Goal: Task Accomplishment & Management: Manage account settings

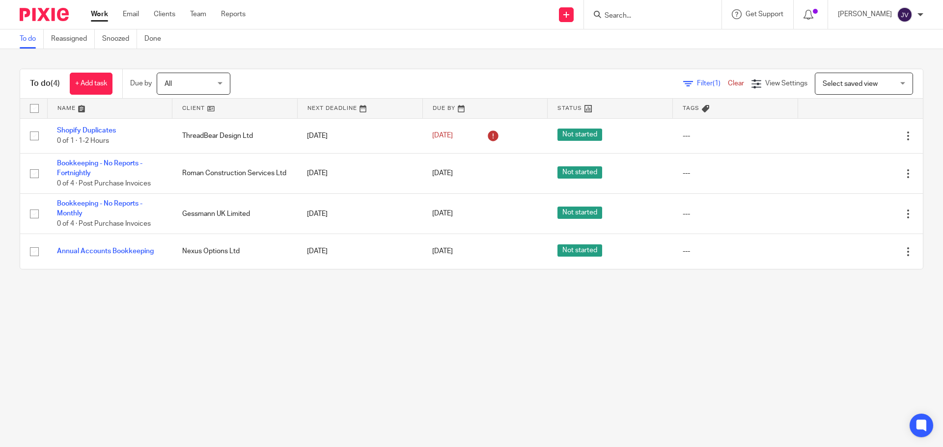
click at [638, 13] on input "Search" at bounding box center [648, 16] width 88 height 9
click at [648, 9] on form at bounding box center [656, 14] width 105 height 12
click at [668, 13] on input "Search" at bounding box center [648, 16] width 88 height 9
click at [646, 7] on div at bounding box center [653, 14] width 138 height 29
click at [643, 15] on input "Search" at bounding box center [648, 16] width 88 height 9
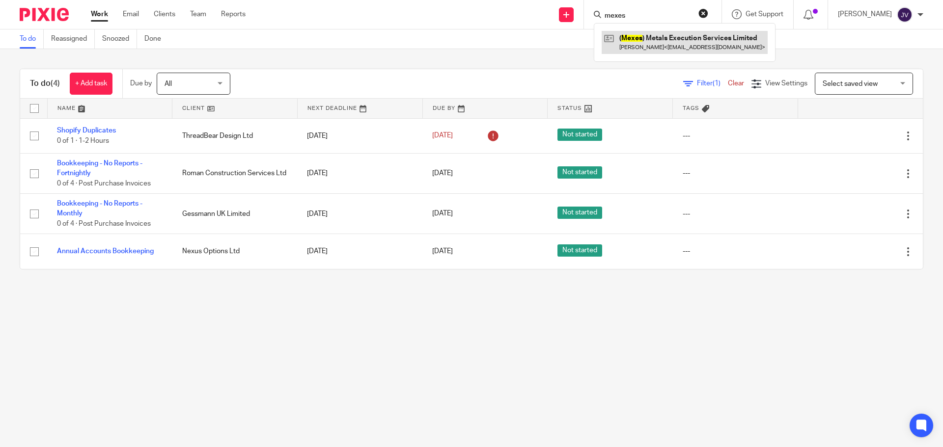
type input "mexes"
click at [673, 45] on link at bounding box center [685, 42] width 166 height 23
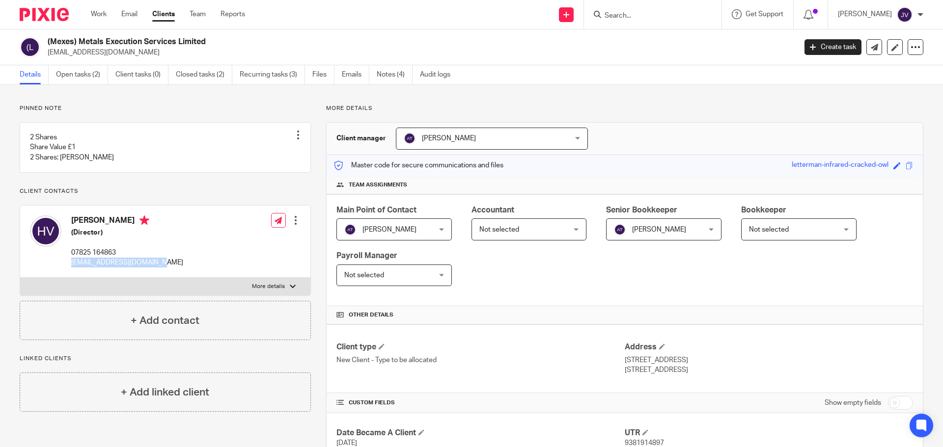
drag, startPoint x: 185, startPoint y: 271, endPoint x: 70, endPoint y: 284, distance: 115.7
click at [70, 278] on div "[PERSON_NAME] (Director) 07825 164863 [PERSON_NAME][EMAIL_ADDRESS][PERSON_NAME]…" at bounding box center [165, 242] width 290 height 72
copy p "[EMAIL_ADDRESS][DOMAIN_NAME]"
click at [645, 5] on div at bounding box center [653, 14] width 138 height 29
click at [653, 14] on input "Search" at bounding box center [648, 16] width 88 height 9
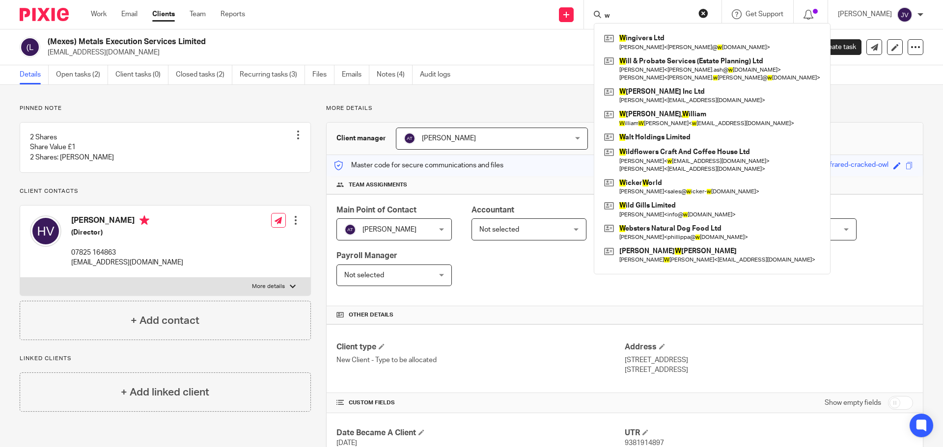
click at [641, 16] on input "w" at bounding box center [648, 16] width 88 height 9
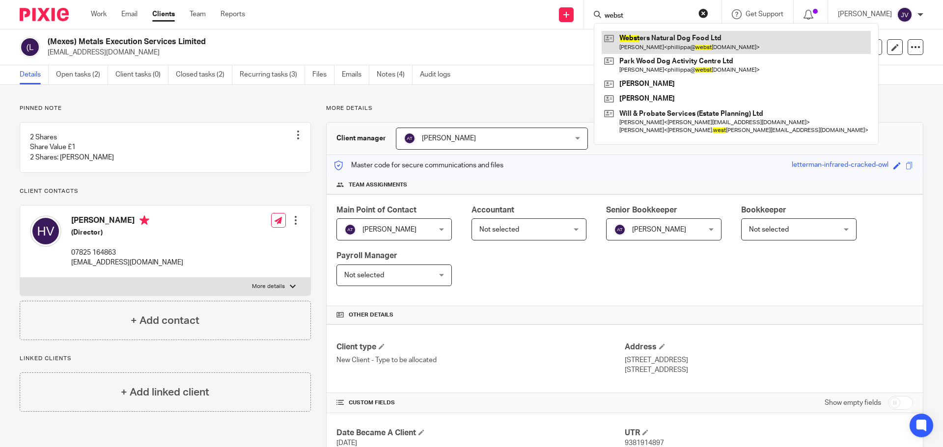
type input "webst"
click at [688, 42] on link at bounding box center [736, 42] width 269 height 23
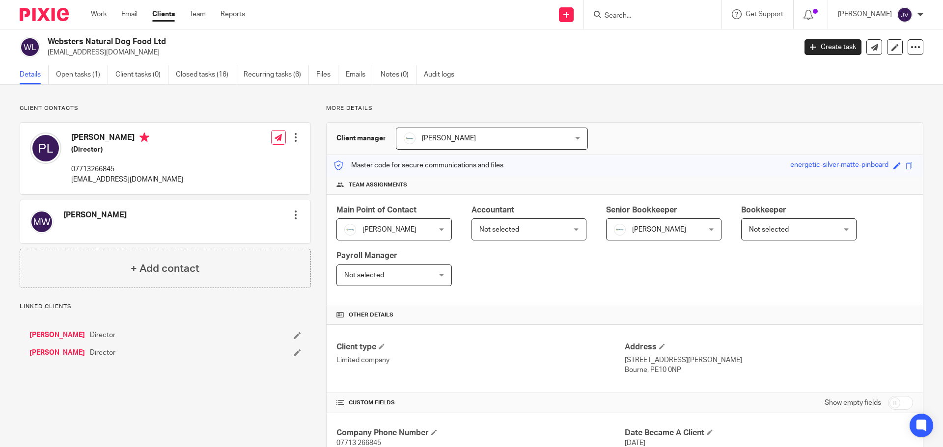
scroll to position [224, 0]
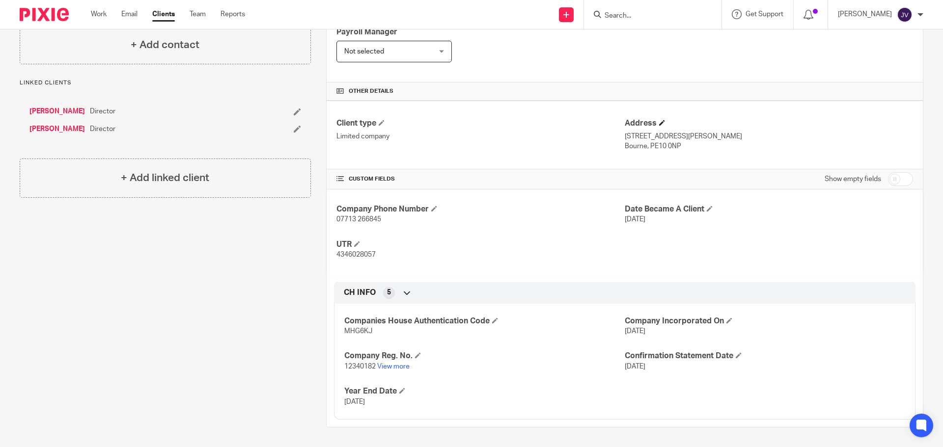
click at [652, 125] on h4 "Address" at bounding box center [769, 123] width 288 height 10
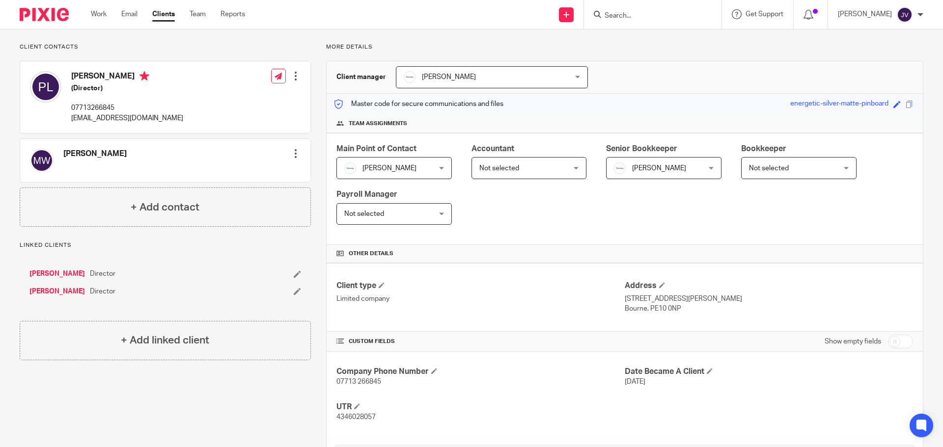
scroll to position [77, 0]
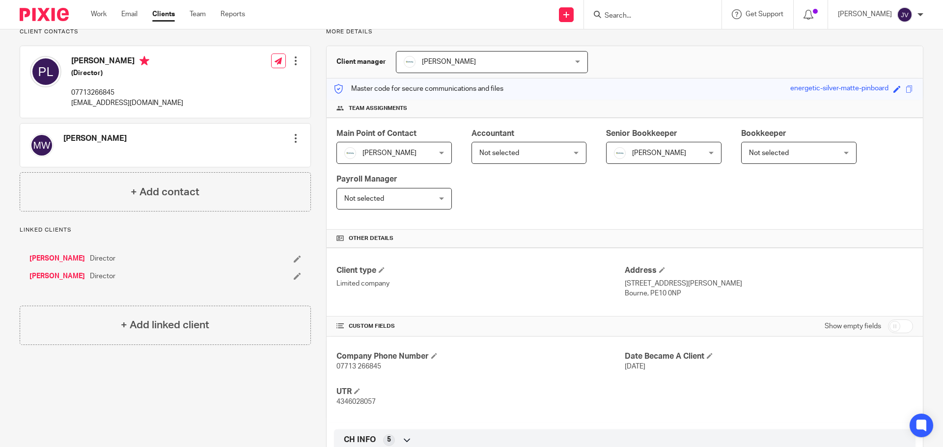
click at [71, 278] on link "[PERSON_NAME]" at bounding box center [57, 277] width 56 height 10
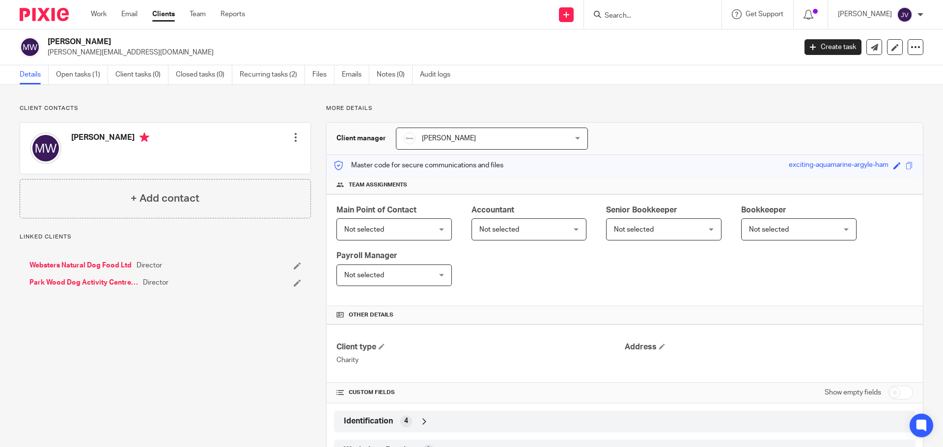
scroll to position [42, 0]
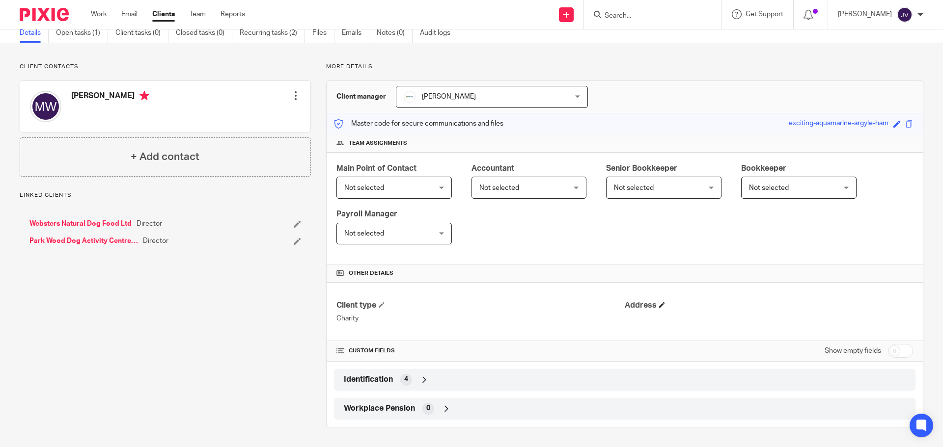
click at [659, 302] on span at bounding box center [662, 305] width 6 height 6
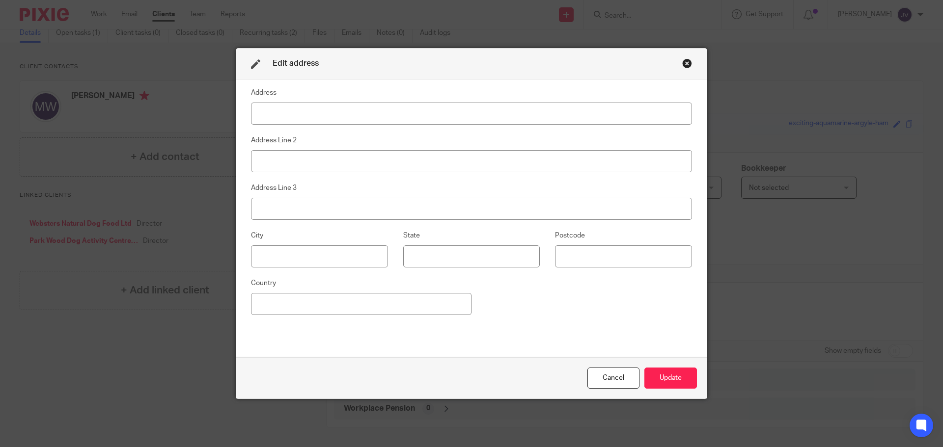
drag, startPoint x: 304, startPoint y: 86, endPoint x: 311, endPoint y: 99, distance: 14.7
click at [304, 87] on fieldset "Address" at bounding box center [471, 106] width 441 height 38
click at [322, 108] on input at bounding box center [471, 114] width 441 height 22
type input "The Rectory"
click at [295, 155] on input at bounding box center [471, 161] width 441 height 22
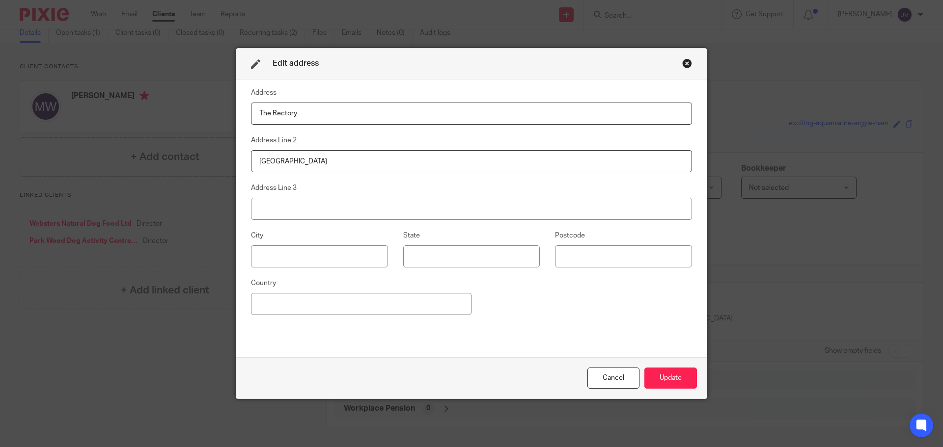
type input "Main Street"
click at [325, 209] on input at bounding box center [471, 209] width 441 height 22
type input "Great Casterton"
click at [320, 252] on input at bounding box center [319, 257] width 137 height 22
type input "Stamford"
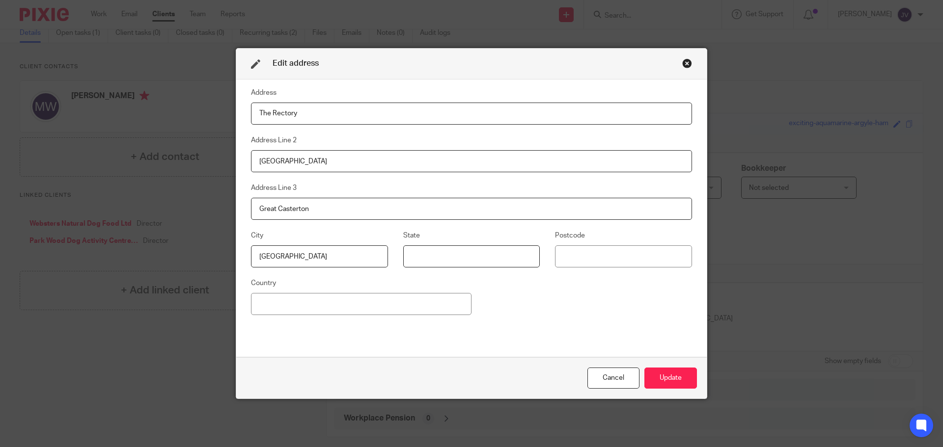
click at [459, 251] on input at bounding box center [471, 257] width 137 height 22
click at [582, 259] on input at bounding box center [623, 257] width 137 height 22
type input "PE9 4AP"
click at [674, 377] on button "Update" at bounding box center [670, 378] width 53 height 21
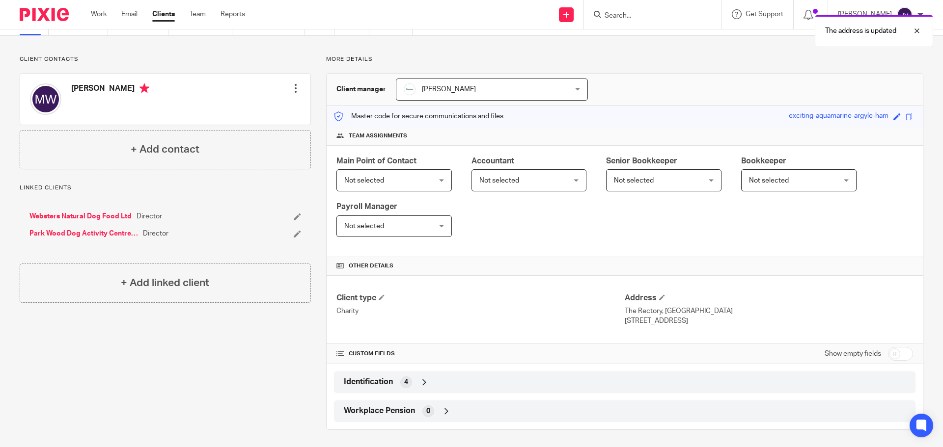
scroll to position [52, 0]
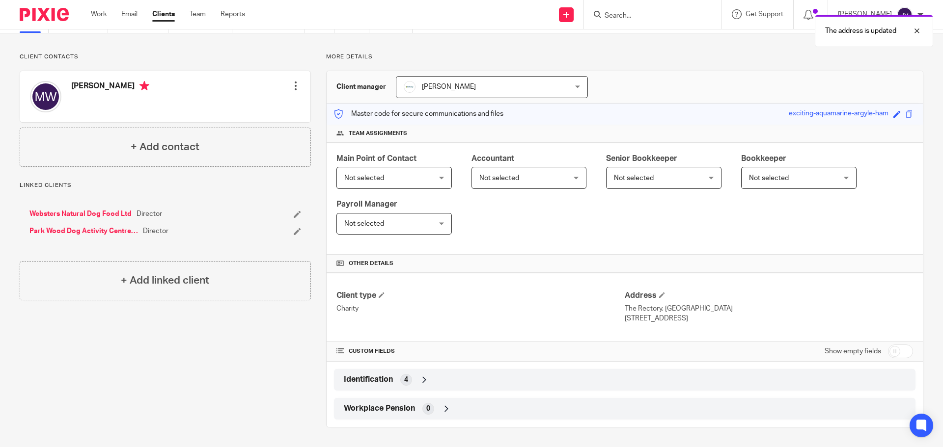
click at [718, 260] on h4 "Other details" at bounding box center [624, 264] width 577 height 8
click at [409, 375] on div "Identification 4" at bounding box center [624, 380] width 567 height 17
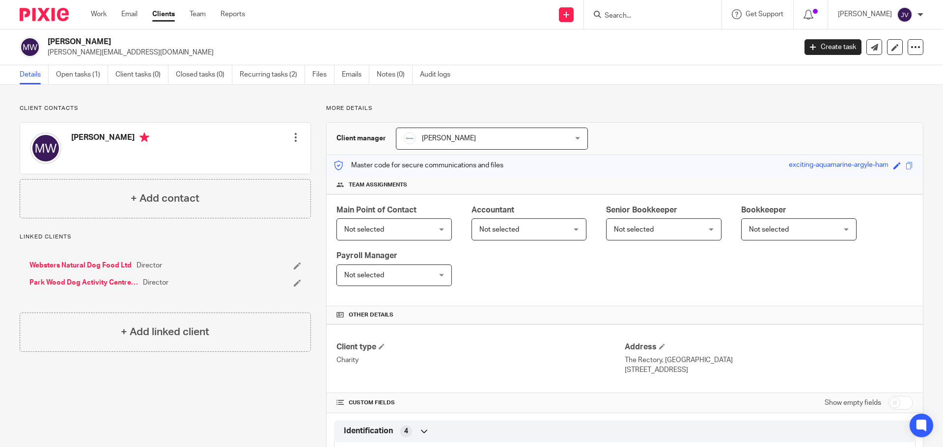
scroll to position [133, 0]
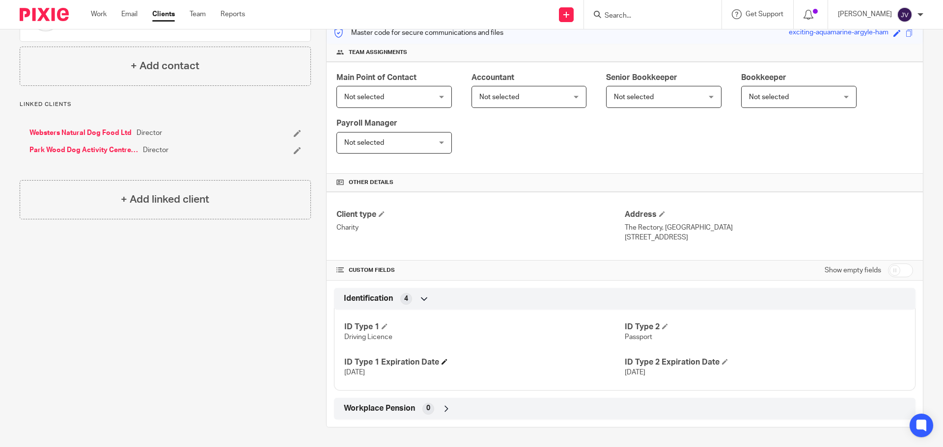
click at [438, 361] on h4 "ID Type 1 Expiration Date" at bounding box center [484, 363] width 280 height 10
click at [442, 363] on span at bounding box center [445, 362] width 6 height 6
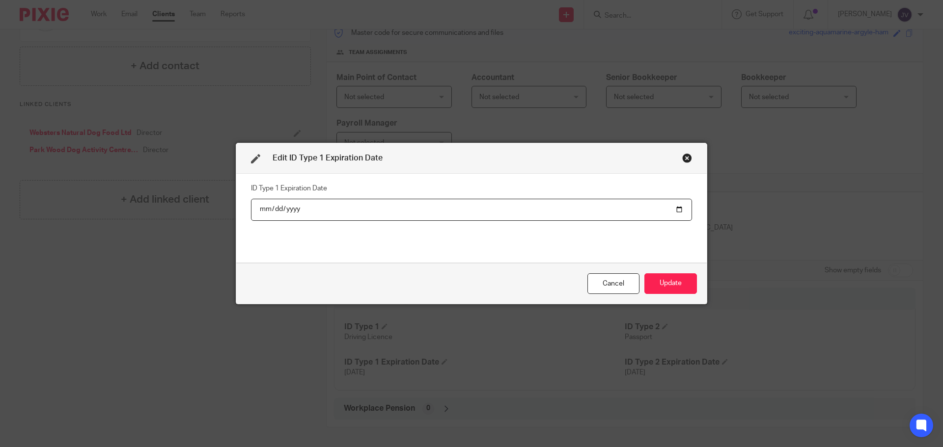
click at [680, 210] on input "2025-05-26" at bounding box center [471, 210] width 441 height 22
click at [291, 199] on input "2025-05-26" at bounding box center [471, 210] width 441 height 22
type input "2028-10-24"
click at [320, 231] on div "ID Type 1 Expiration Date 2028-10-24" at bounding box center [471, 218] width 441 height 74
click at [668, 281] on button "Update" at bounding box center [670, 284] width 53 height 21
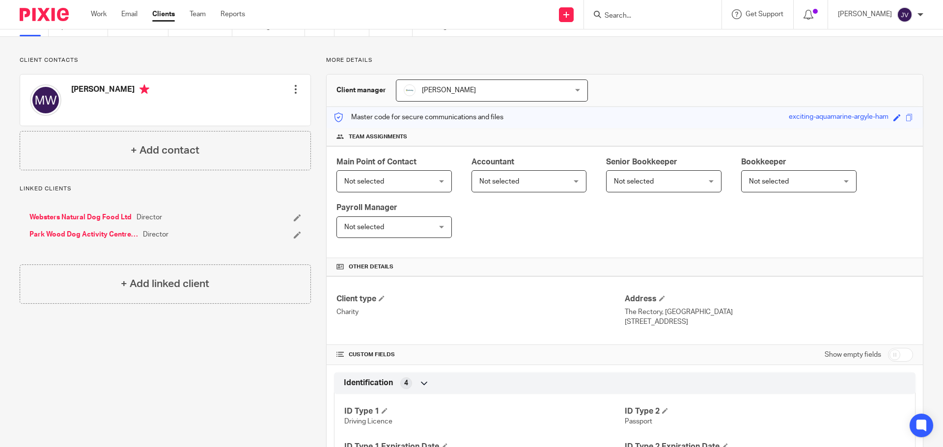
scroll to position [0, 0]
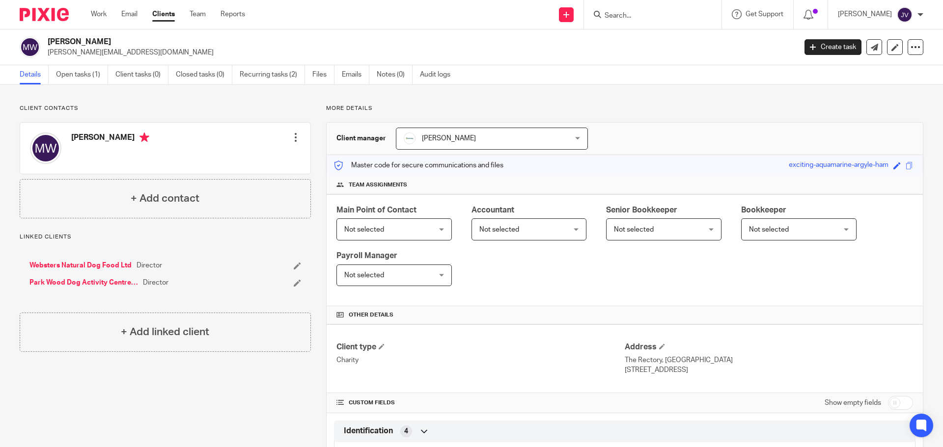
click at [66, 27] on div at bounding box center [40, 14] width 81 height 29
click at [63, 18] on img at bounding box center [44, 14] width 49 height 13
click at [59, 12] on img at bounding box center [44, 14] width 49 height 13
